Goal: Find specific page/section: Find specific page/section

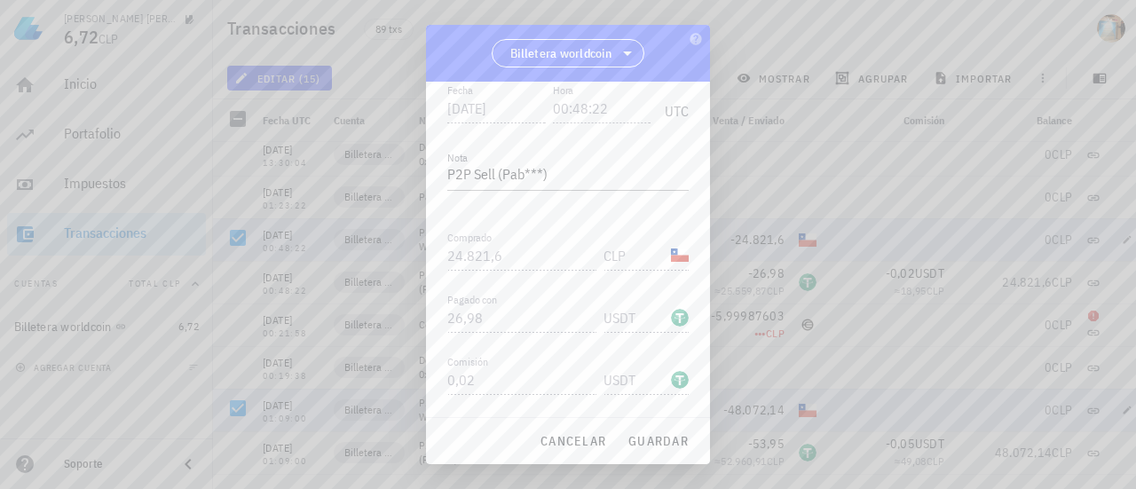
click at [766, 98] on div at bounding box center [568, 244] width 1136 height 489
click at [585, 437] on span "cancelar" at bounding box center [573, 441] width 67 height 16
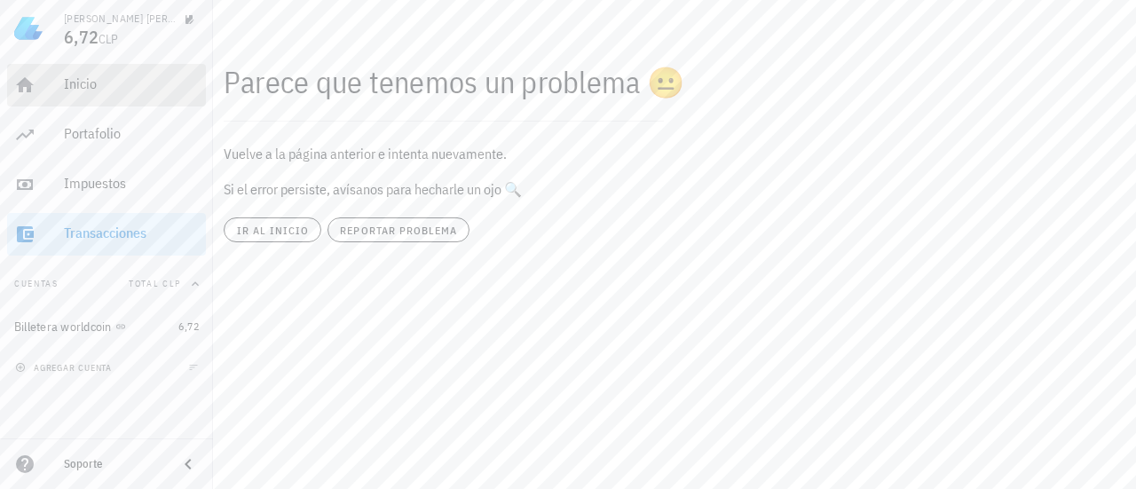
click at [59, 97] on link "Inicio" at bounding box center [106, 85] width 199 height 43
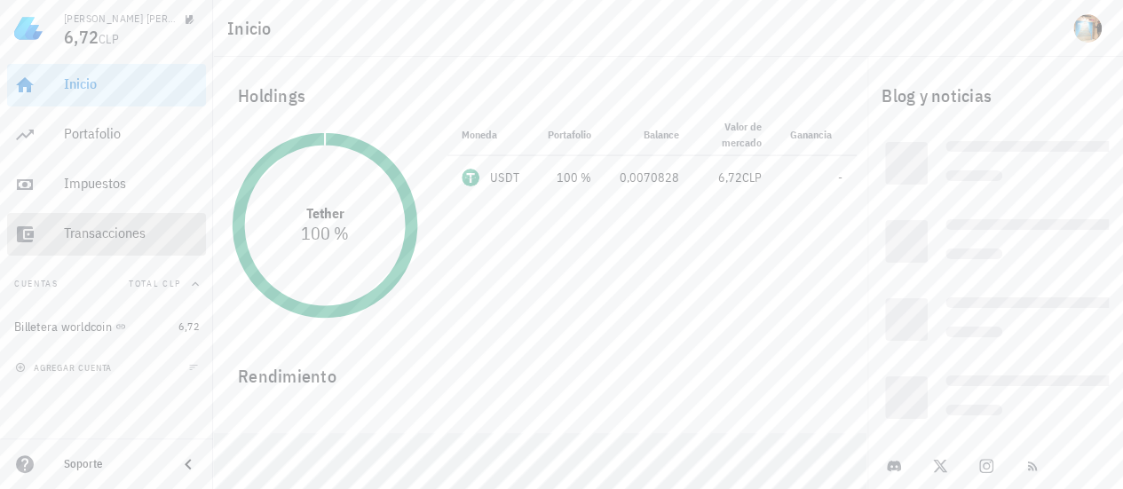
click at [147, 236] on div "Transacciones" at bounding box center [131, 233] width 135 height 17
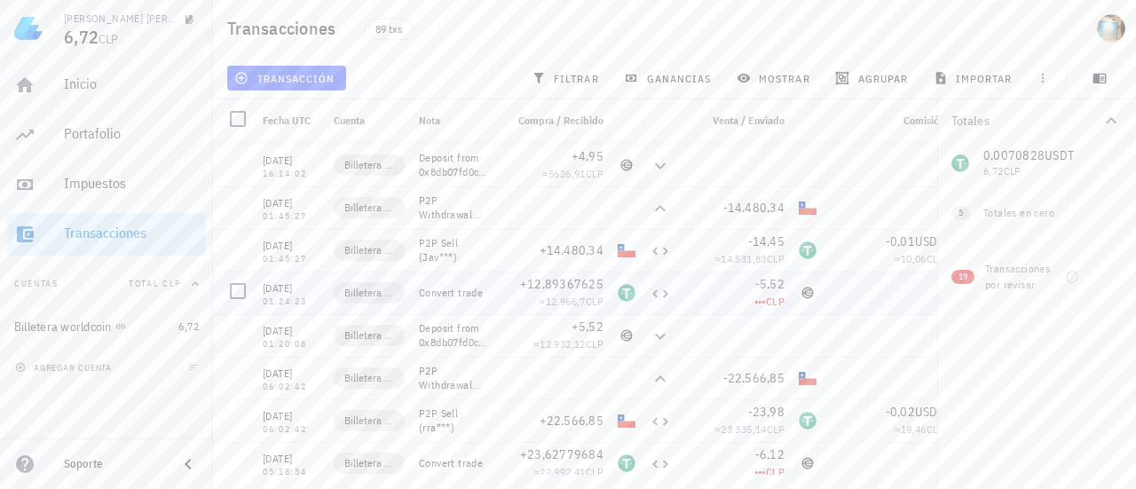
scroll to position [466, 0]
click at [300, 242] on div "[DATE]" at bounding box center [291, 247] width 57 height 18
click at [312, 246] on div "[DATE]" at bounding box center [291, 247] width 57 height 18
drag, startPoint x: 320, startPoint y: 244, endPoint x: 264, endPoint y: 248, distance: 56.9
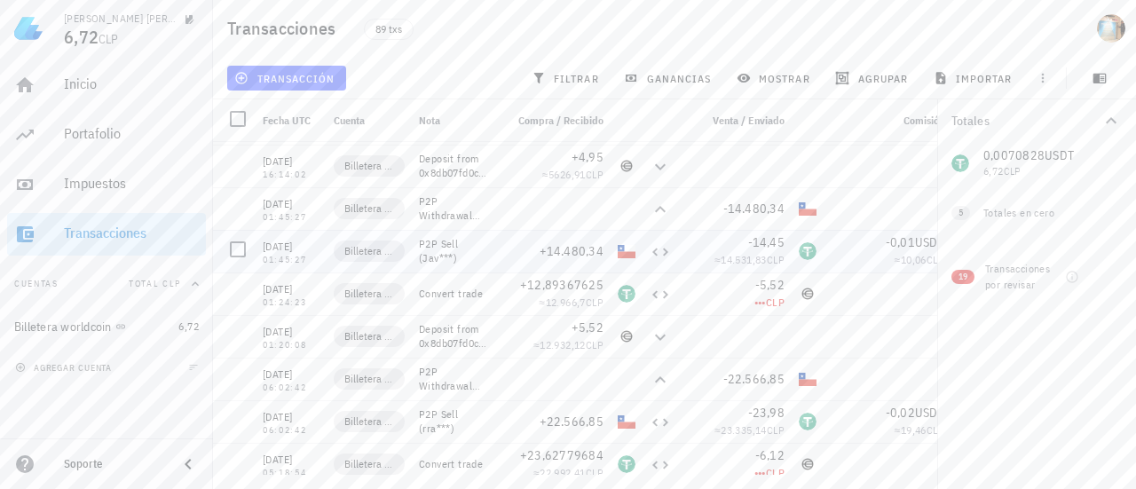
click at [264, 248] on div "[DATE] 01:45:27" at bounding box center [291, 251] width 71 height 43
copy div "[DATE]"
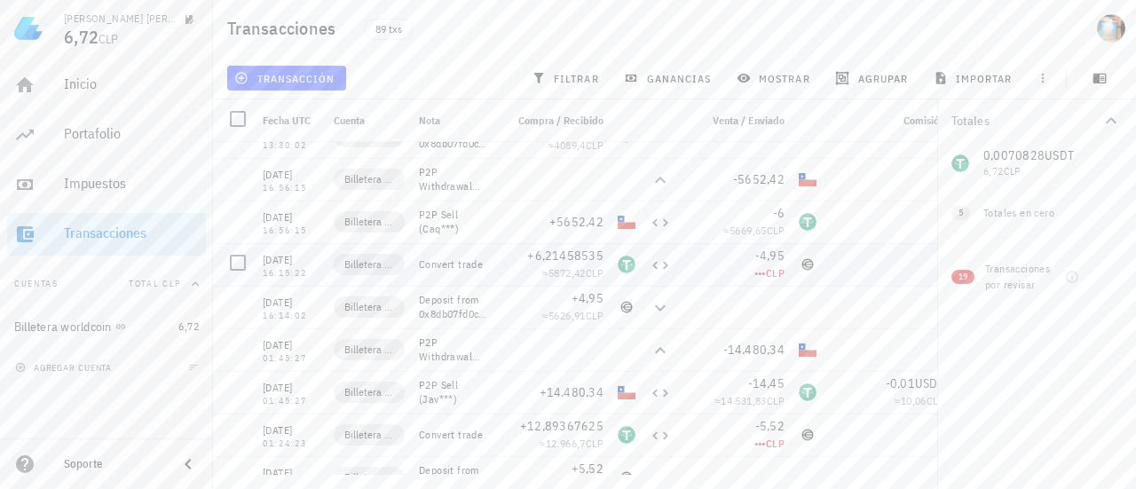
scroll to position [313, 0]
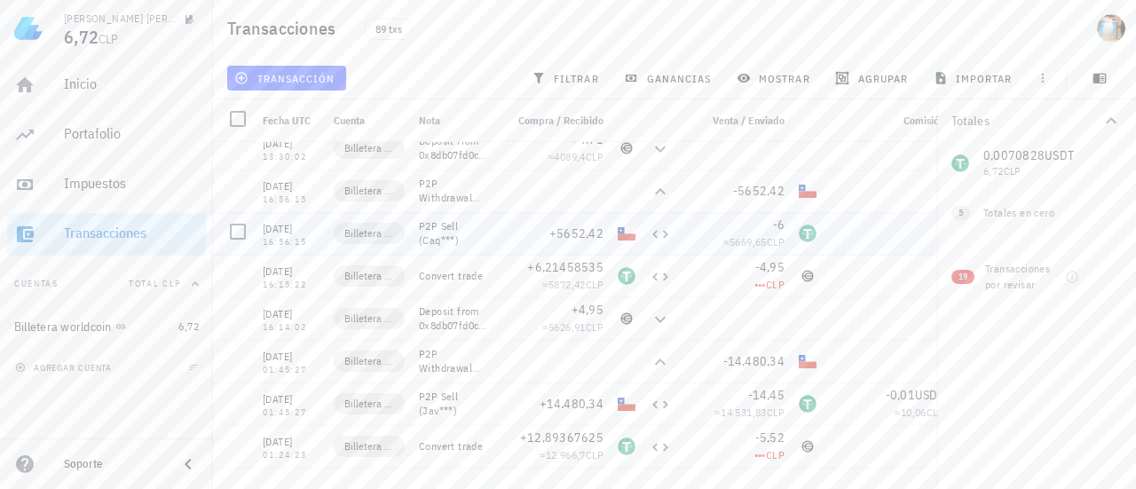
click at [282, 225] on div "[DATE]" at bounding box center [291, 229] width 57 height 18
copy div "[DATE]"
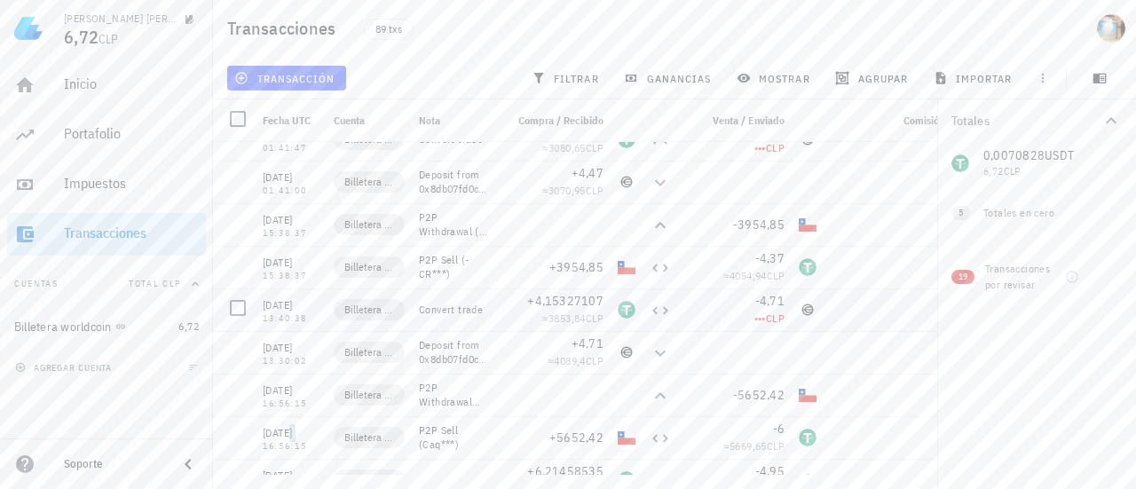
scroll to position [108, 0]
click at [296, 214] on div "[DATE]" at bounding box center [291, 221] width 57 height 18
copy div "[DATE]"
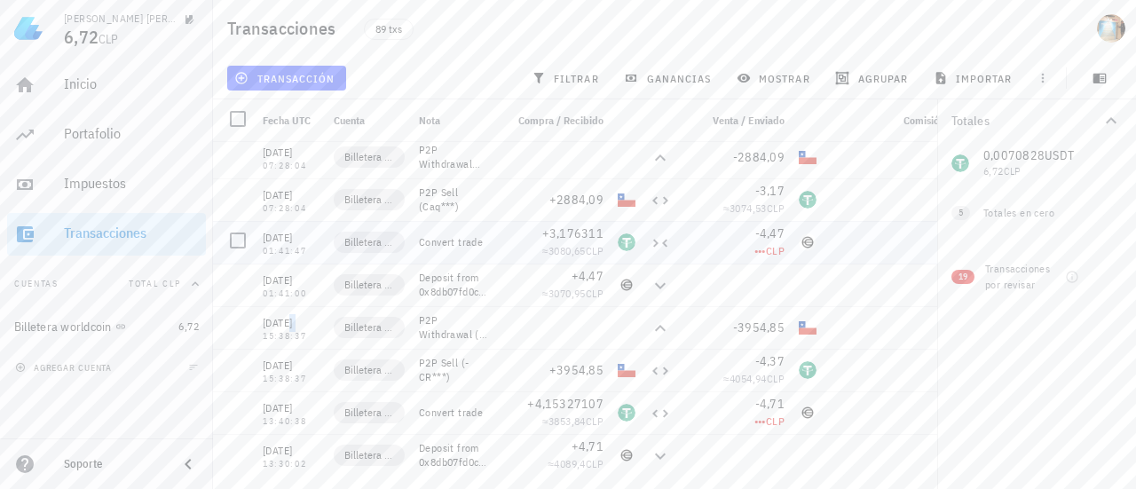
scroll to position [0, 0]
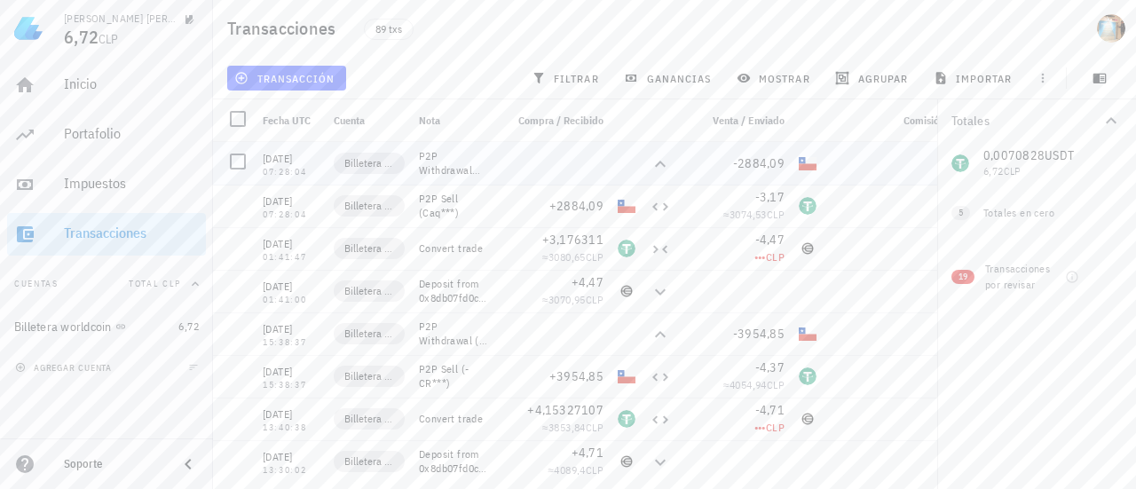
click at [311, 154] on div "[DATE]" at bounding box center [291, 159] width 57 height 18
copy div "[DATE]"
click at [989, 211] on div "Totales en cero" at bounding box center [1034, 213] width 103 height 16
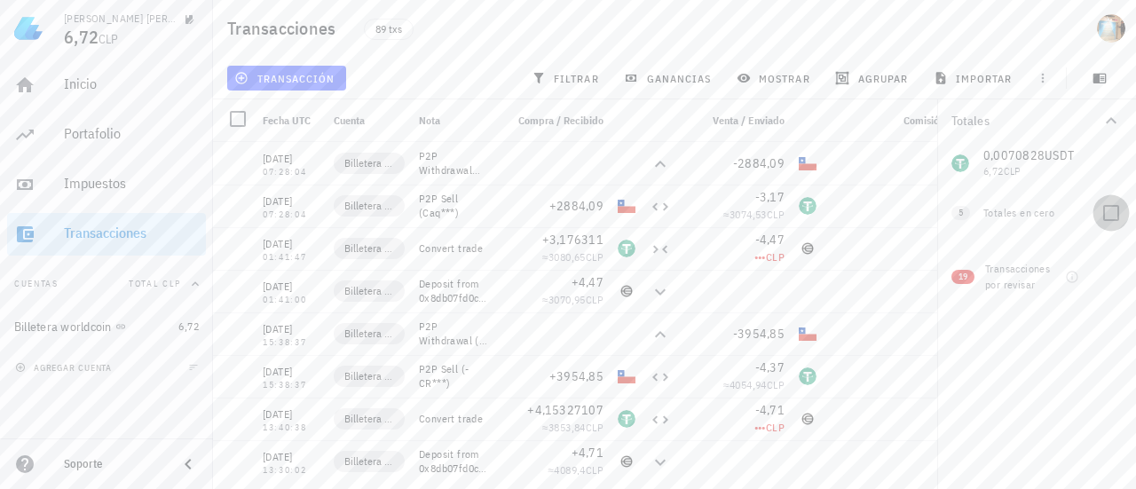
click at [1112, 212] on div at bounding box center [1111, 213] width 30 height 30
checkbox input "true"
